Goal: Transaction & Acquisition: Subscribe to service/newsletter

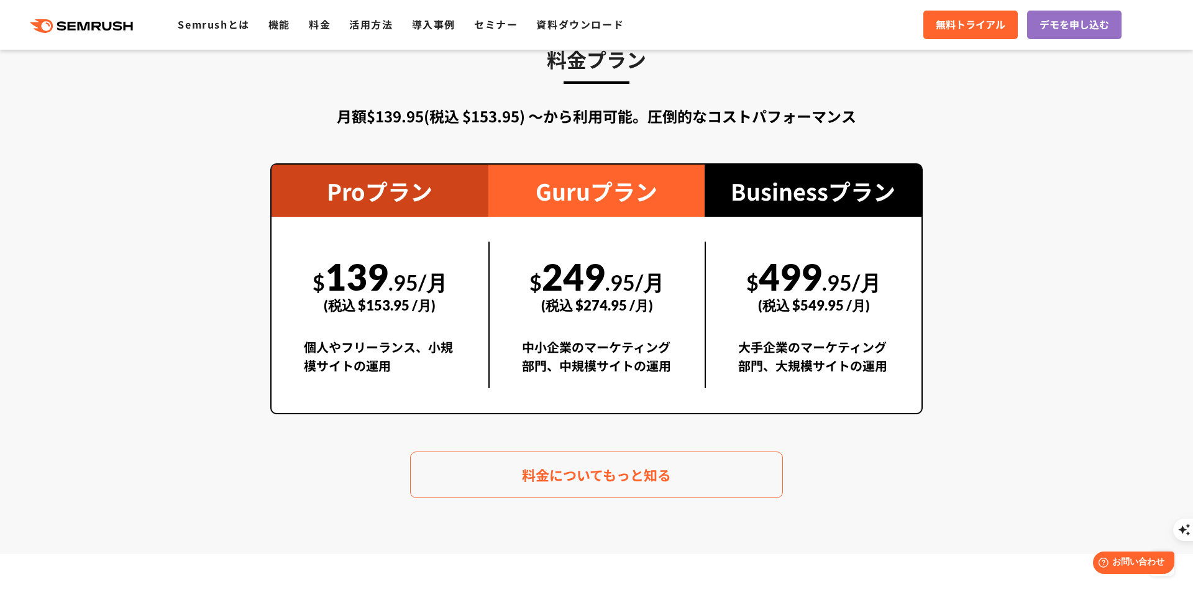
scroll to position [2111, 0]
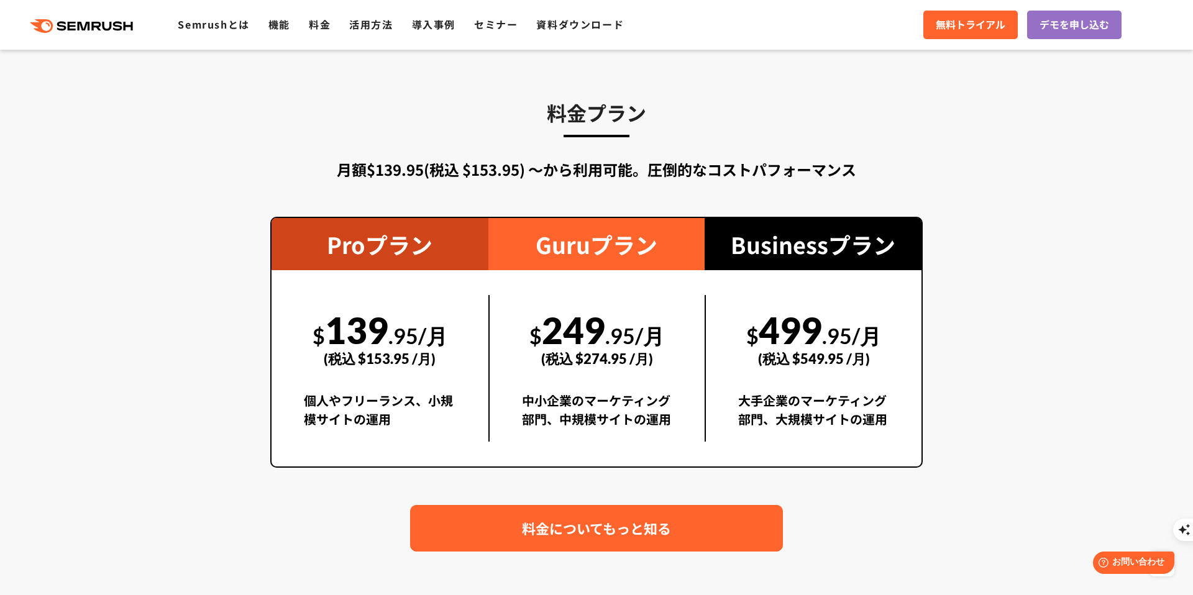
click at [496, 534] on link "料金についてもっと知る" at bounding box center [596, 528] width 373 height 47
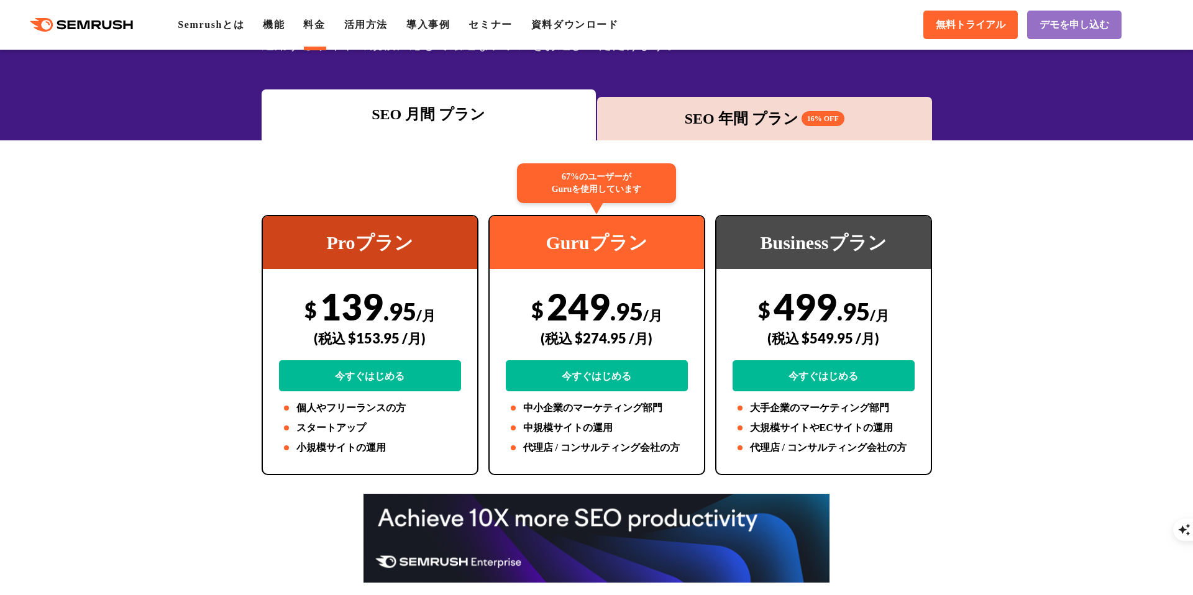
click at [674, 130] on div "SEO 年間 プラン 16% OFF" at bounding box center [764, 118] width 335 height 43
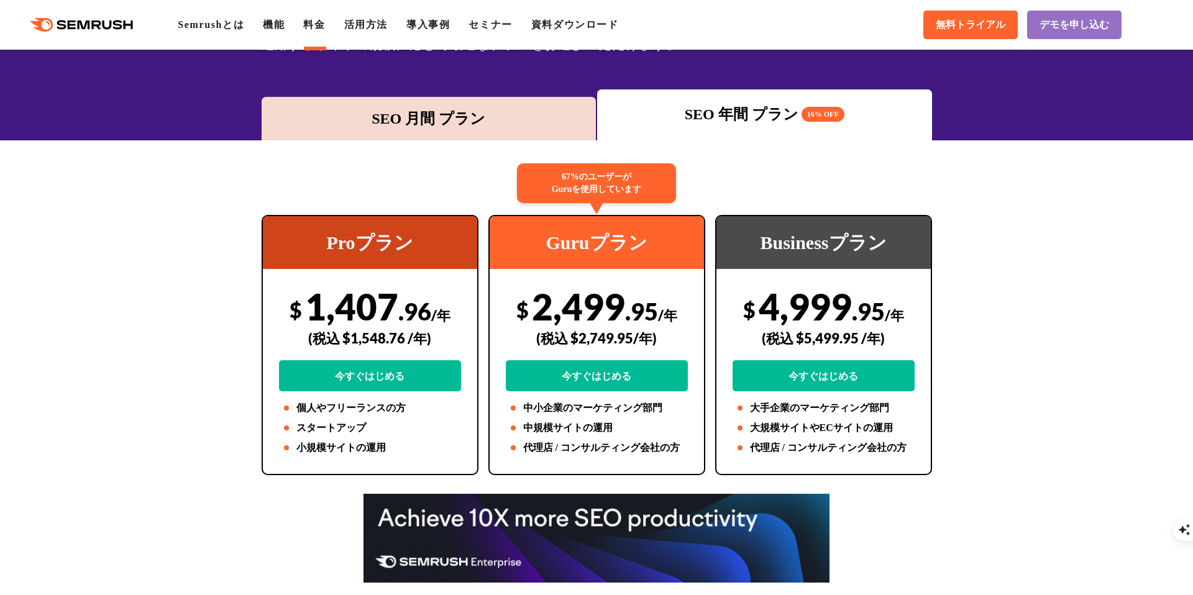
click at [488, 118] on div "SEO 月間 プラン" at bounding box center [429, 118] width 322 height 22
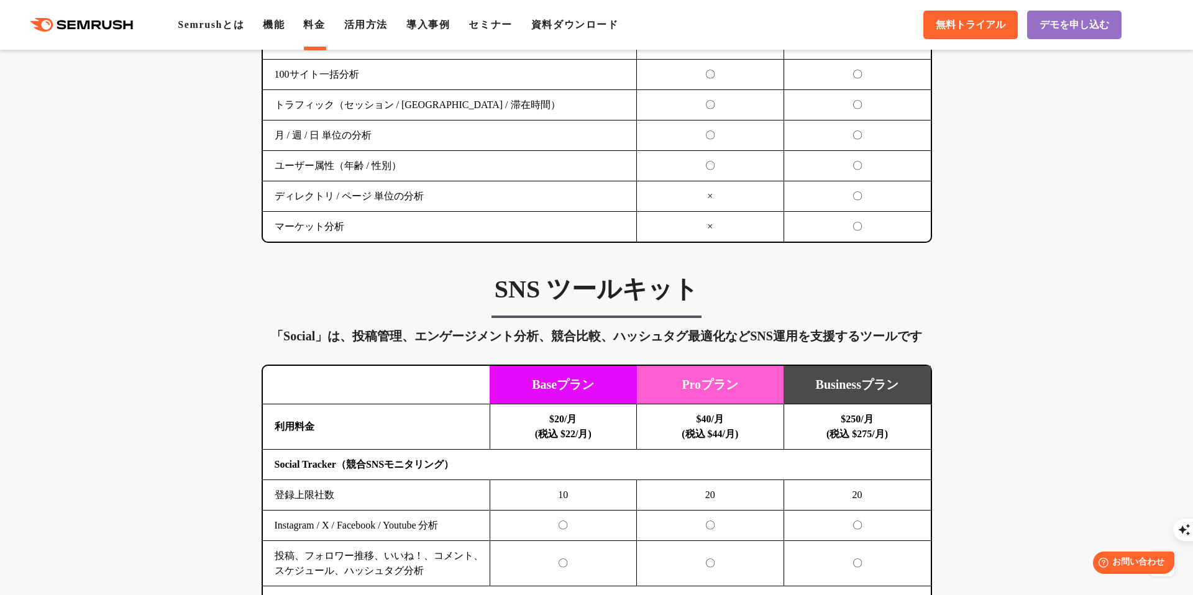
scroll to position [2348, 0]
